Goal: Transaction & Acquisition: Subscribe to service/newsletter

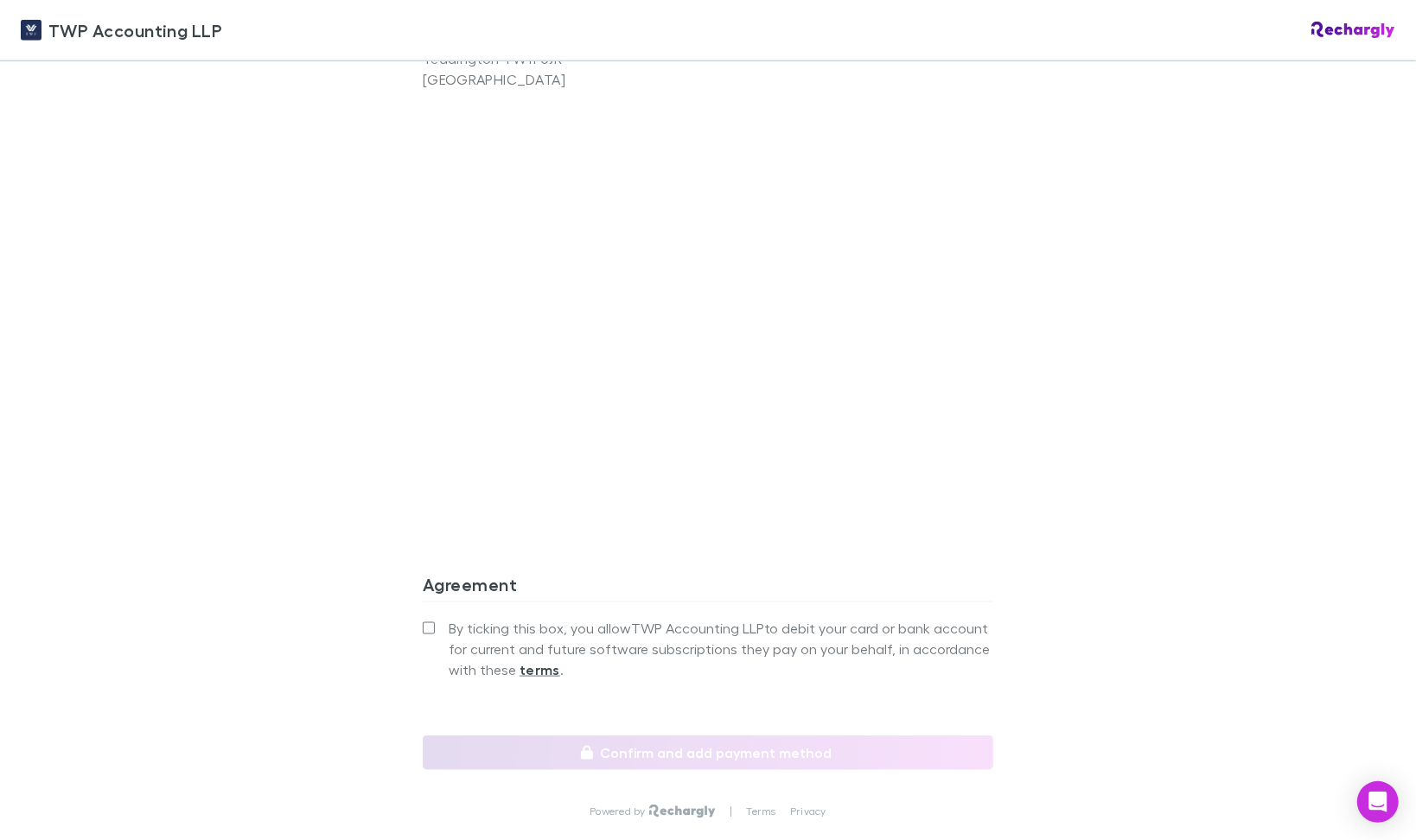
scroll to position [1459, 0]
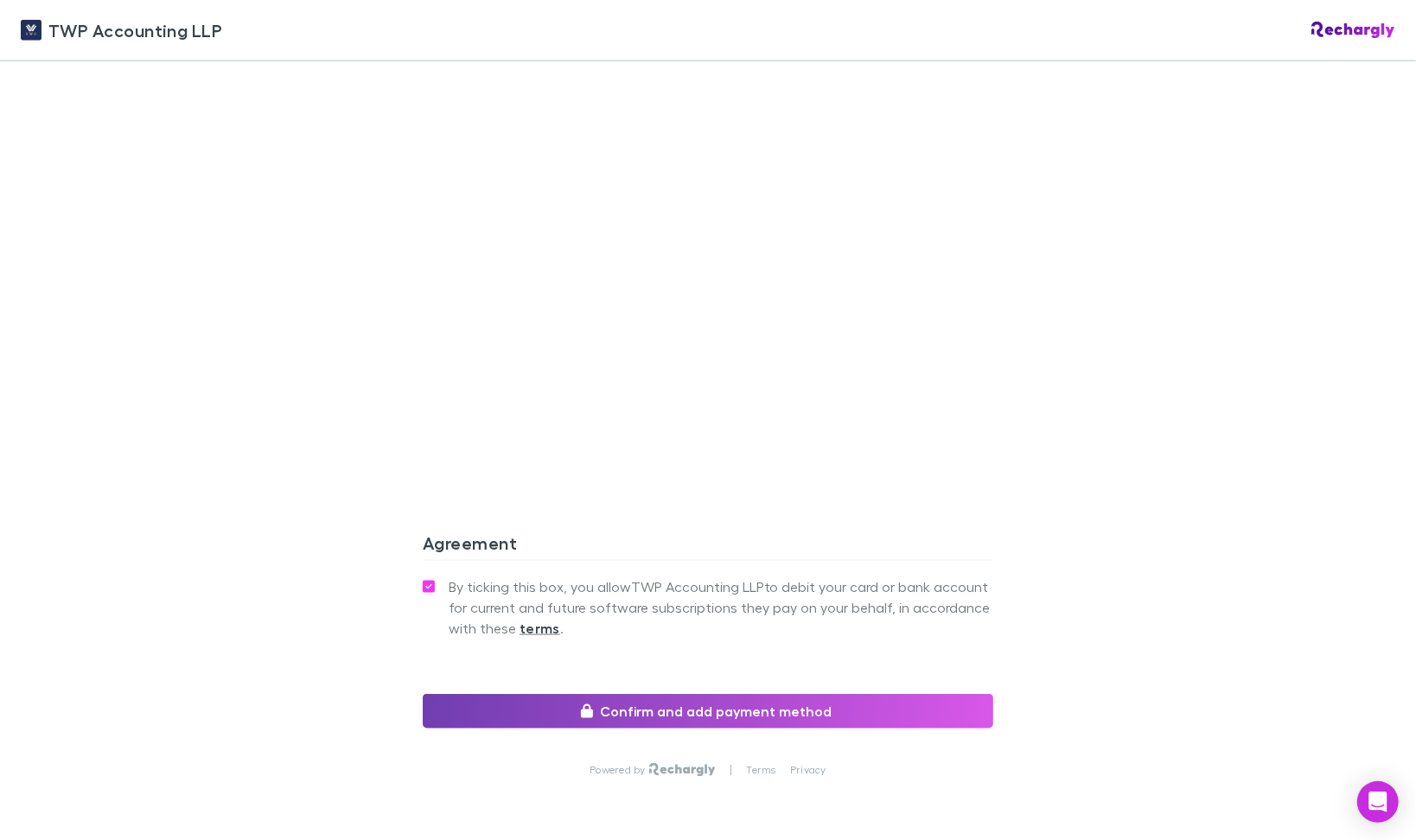
click at [745, 693] on button "Confirm and add payment method" at bounding box center [708, 711] width 570 height 35
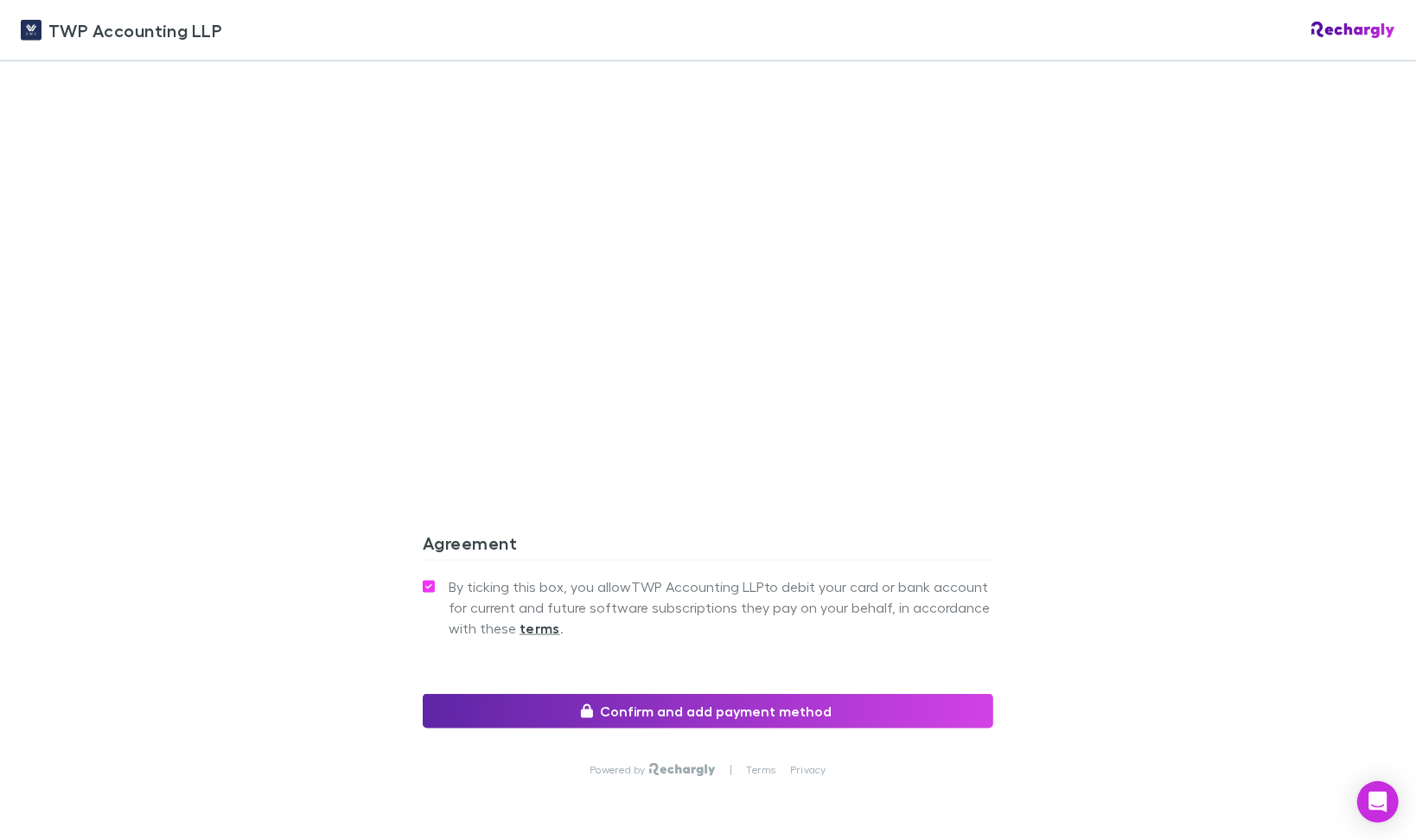
scroll to position [1385, 0]
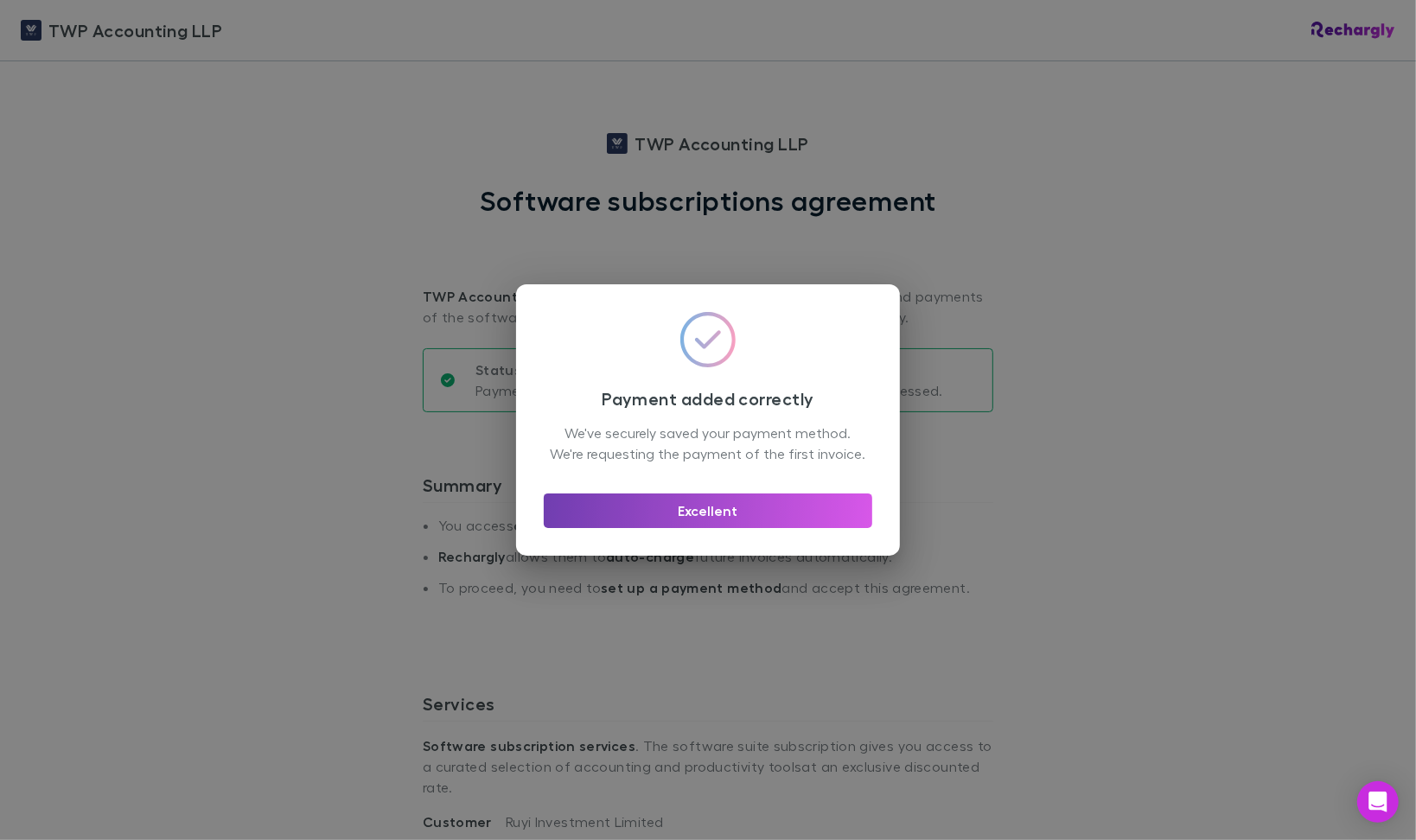
click at [756, 528] on button "Excellent" at bounding box center [708, 510] width 328 height 35
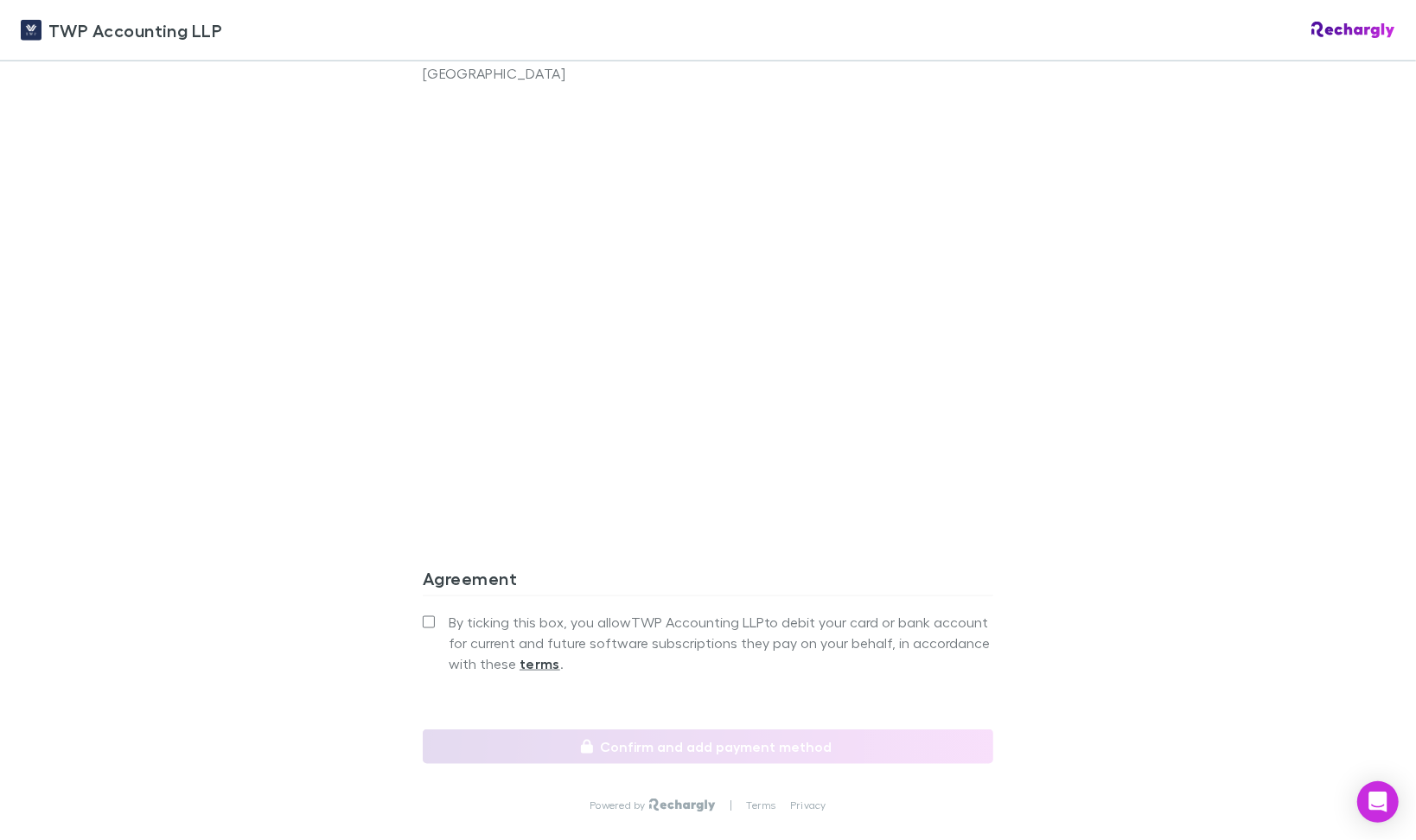
scroll to position [1511, 0]
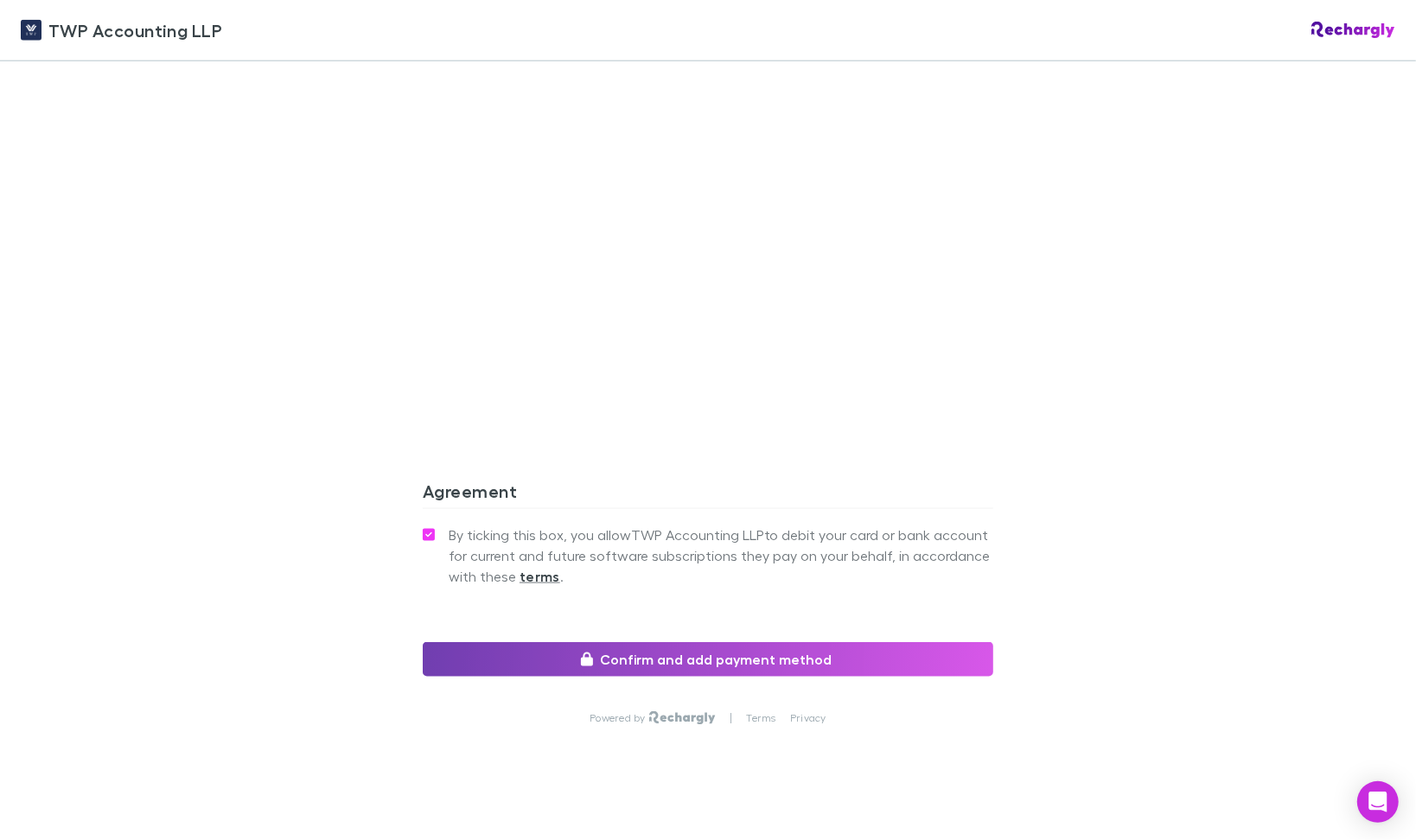
click at [727, 642] on button "Confirm and add payment method" at bounding box center [708, 660] width 570 height 35
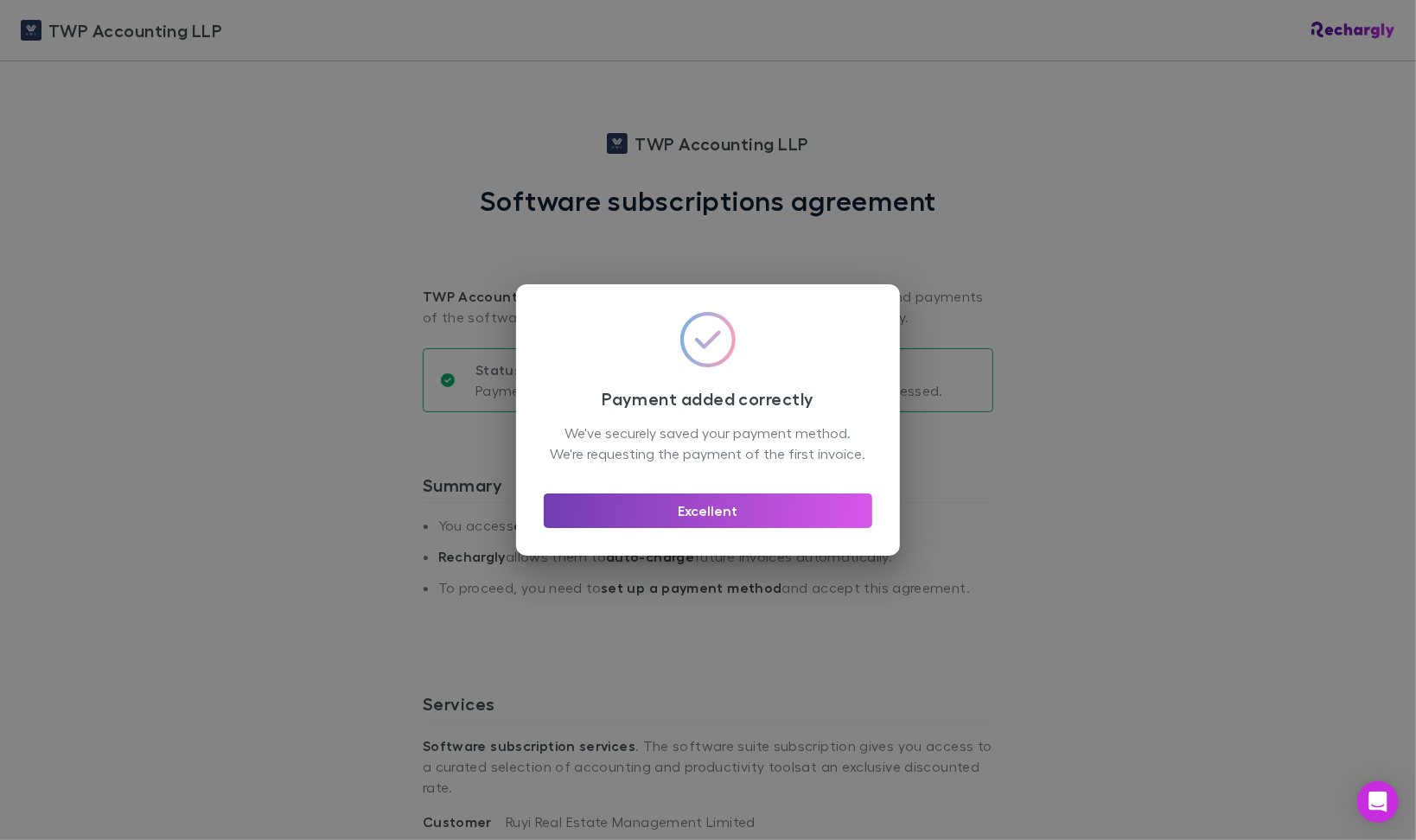
click at [741, 520] on button "Excellent" at bounding box center [708, 510] width 328 height 35
